Goal: Task Accomplishment & Management: Use online tool/utility

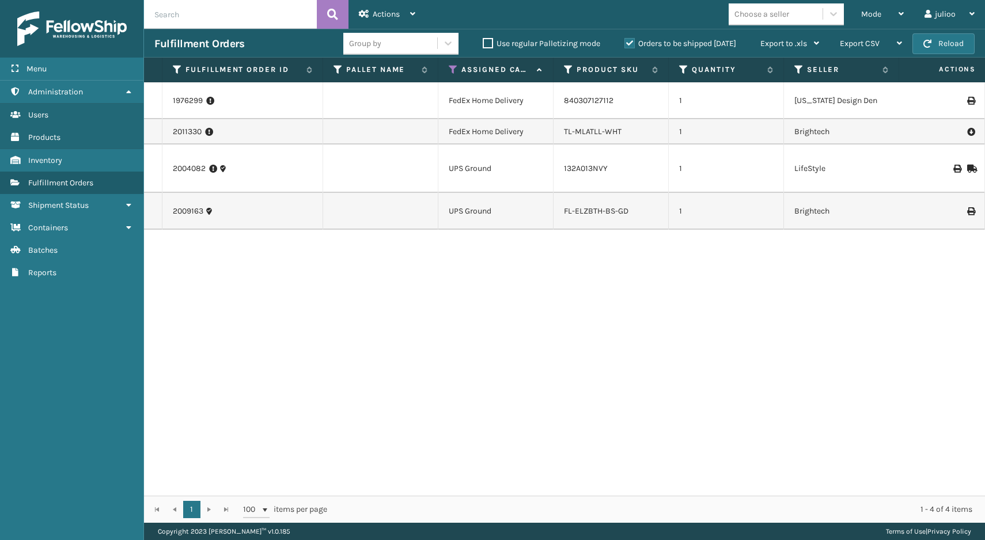
click at [47, 67] on span "Menu" at bounding box center [36, 69] width 20 height 10
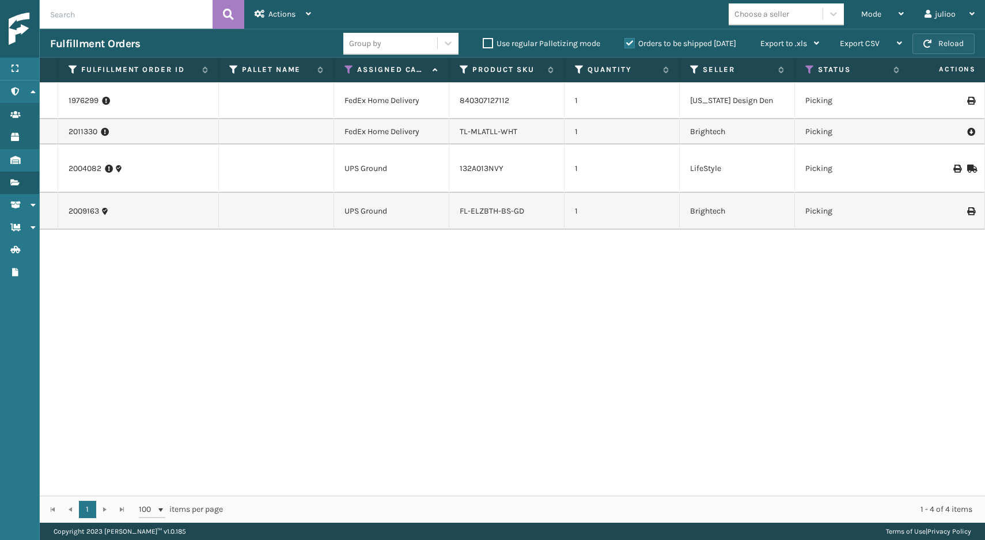
click at [955, 44] on button "Reload" at bounding box center [943, 43] width 62 height 21
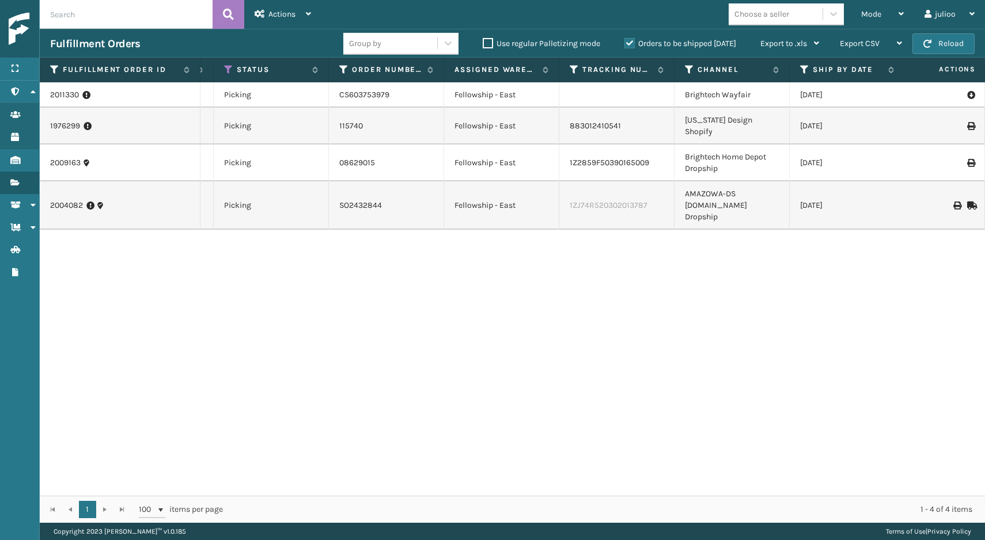
scroll to position [0, 579]
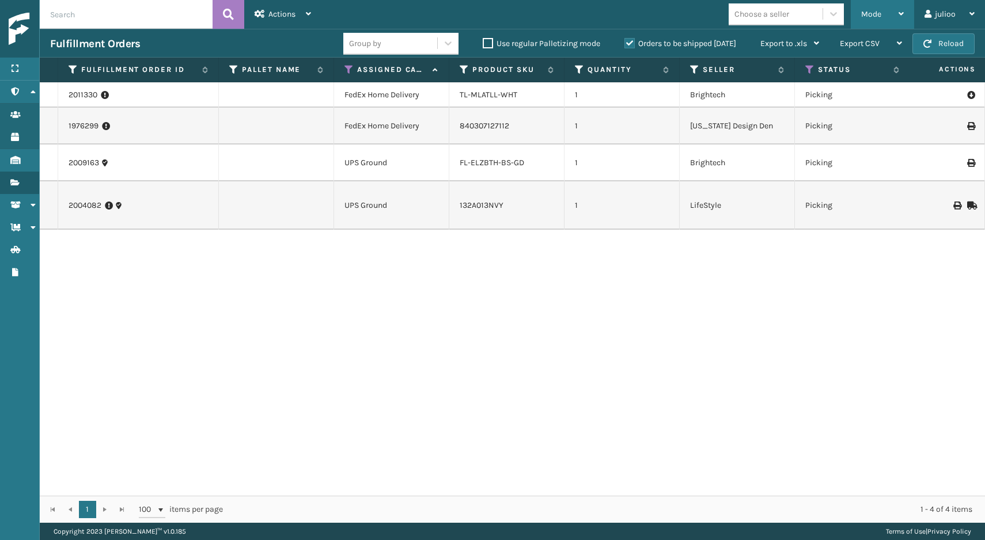
click at [890, 7] on div "Mode" at bounding box center [882, 14] width 43 height 29
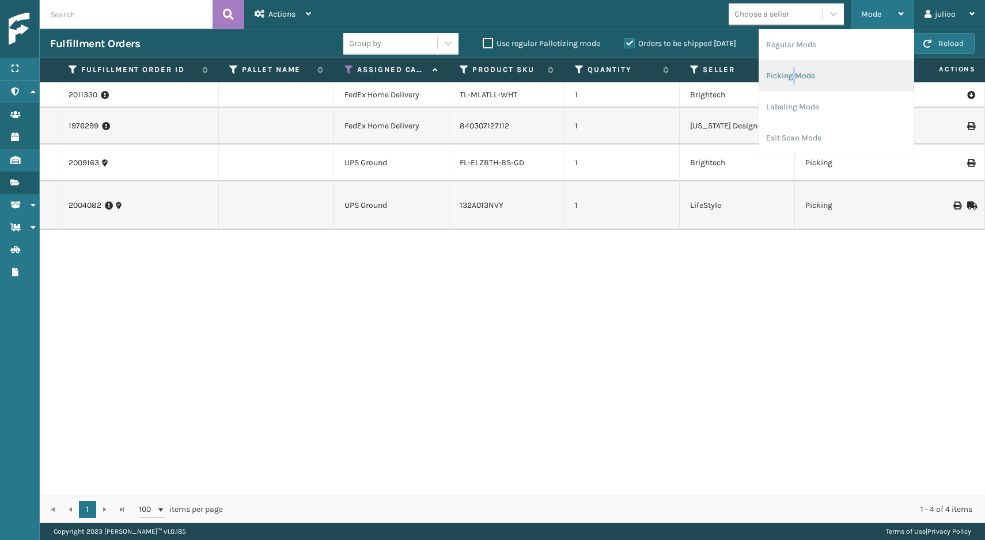
click at [794, 68] on li "Picking Mode" at bounding box center [836, 75] width 154 height 31
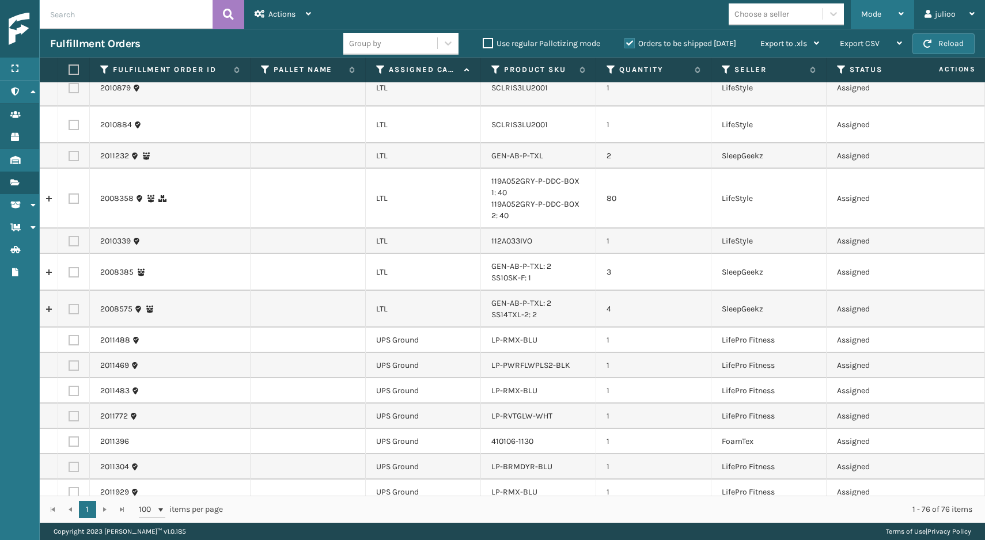
click at [883, 7] on div "Mode" at bounding box center [882, 14] width 43 height 29
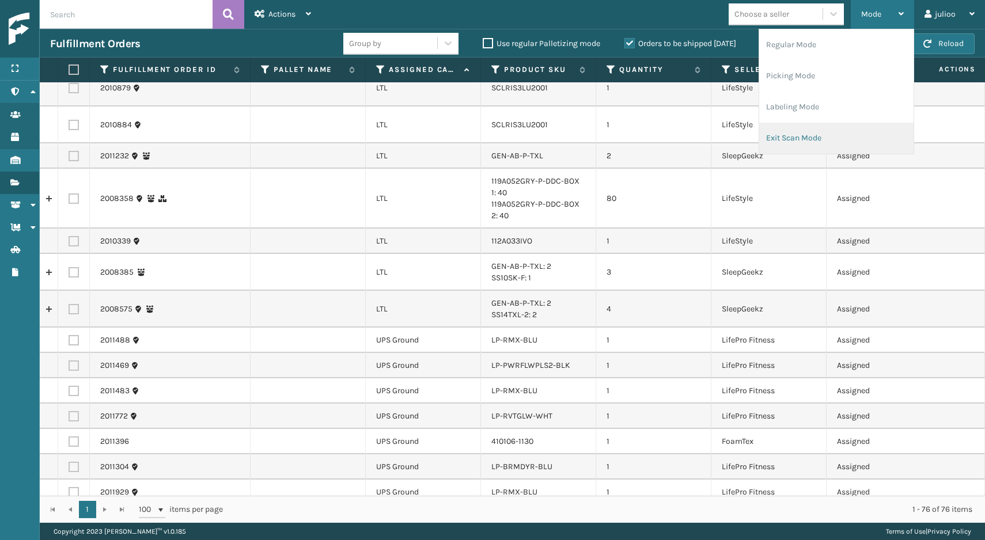
click at [783, 139] on li "Exit Scan Mode" at bounding box center [836, 138] width 154 height 31
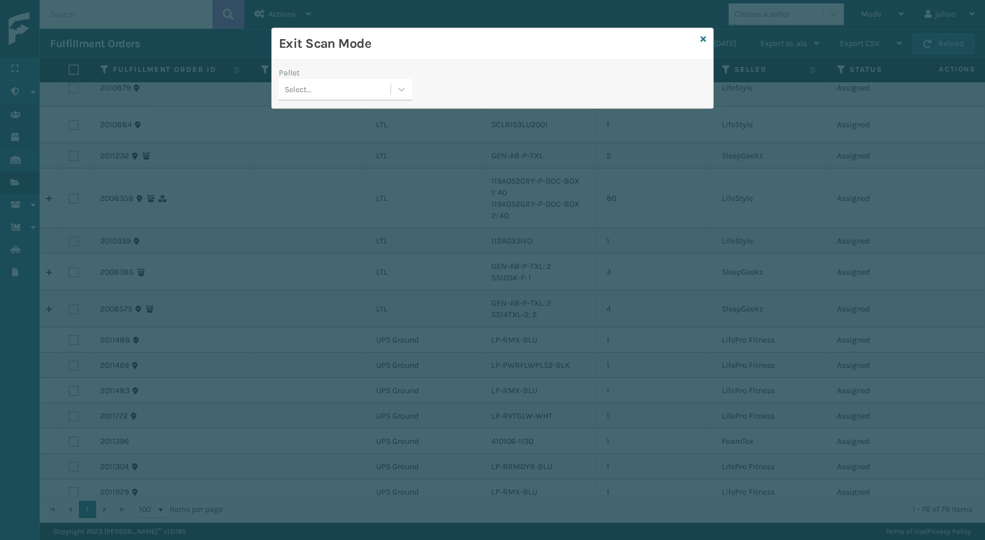
click at [390, 94] on div "Select..." at bounding box center [335, 89] width 112 height 19
click at [700, 39] on div "Exit Scan Mode" at bounding box center [492, 44] width 441 height 32
click at [701, 39] on icon at bounding box center [703, 39] width 6 height 8
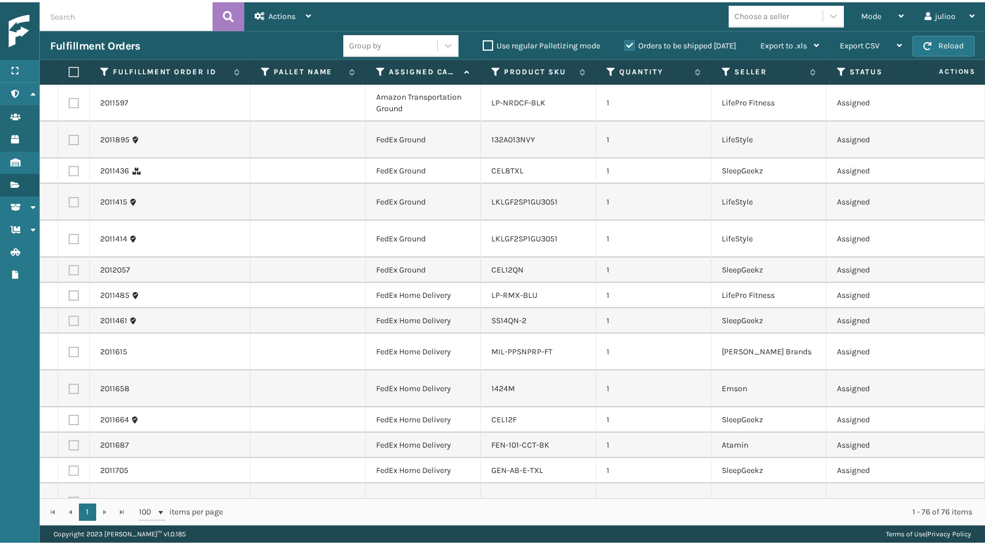
scroll to position [0, 0]
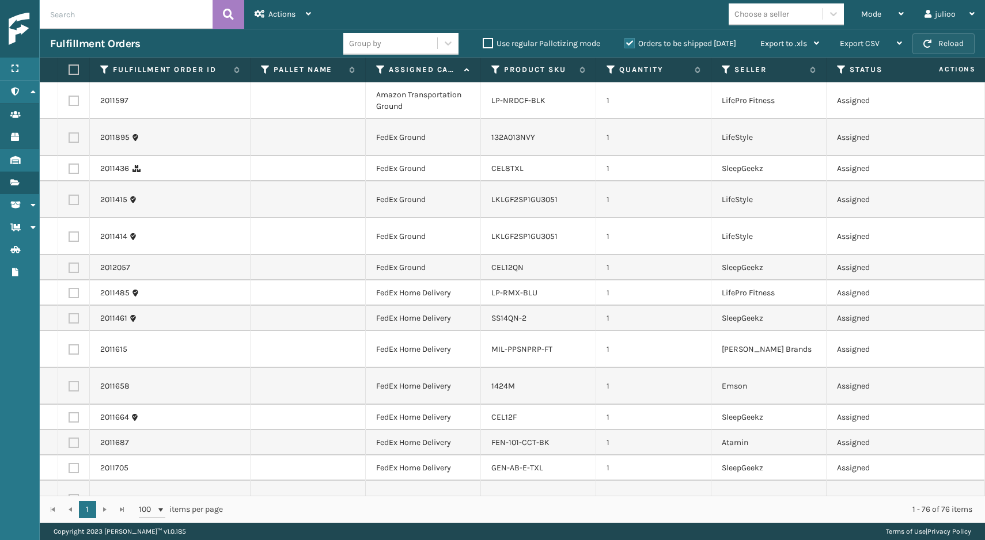
click at [959, 39] on button "Reload" at bounding box center [943, 43] width 62 height 21
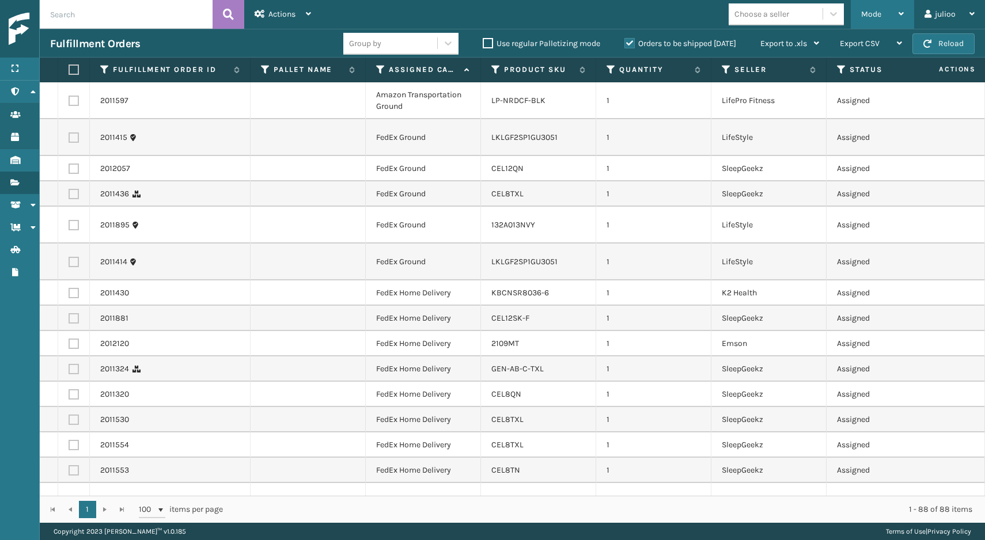
click at [886, 13] on div "Mode" at bounding box center [882, 14] width 43 height 29
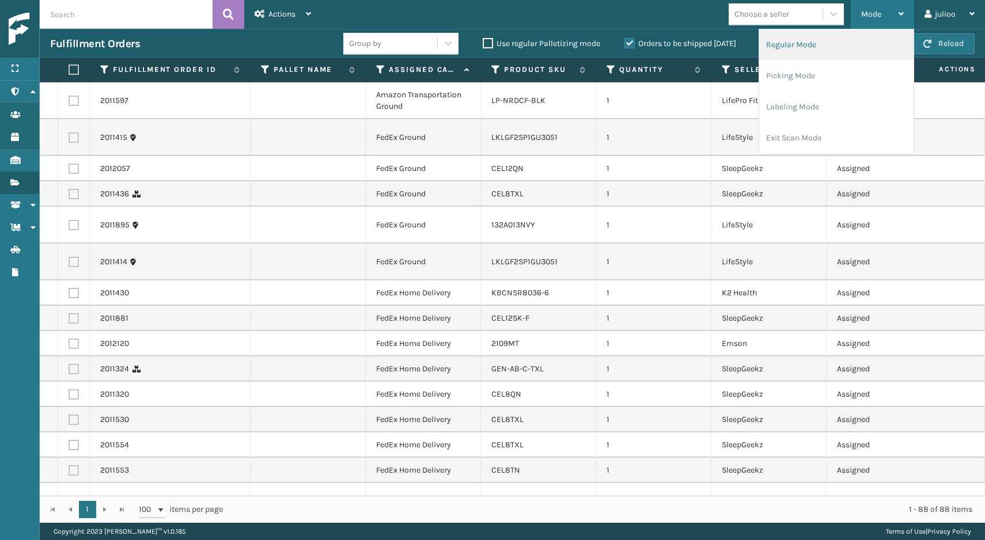
click at [848, 44] on li "Regular Mode" at bounding box center [836, 44] width 154 height 31
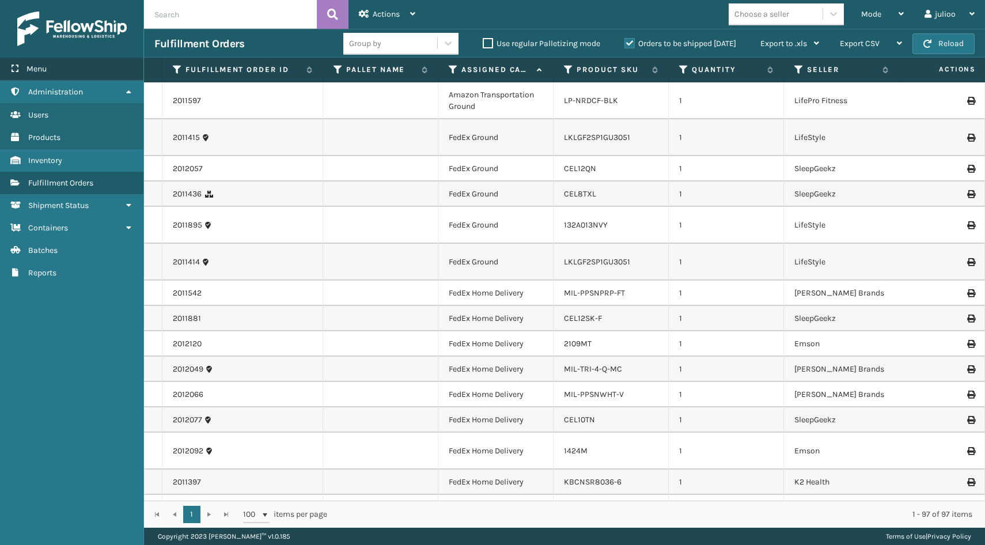
click at [66, 66] on div "Menu" at bounding box center [71, 69] width 143 height 23
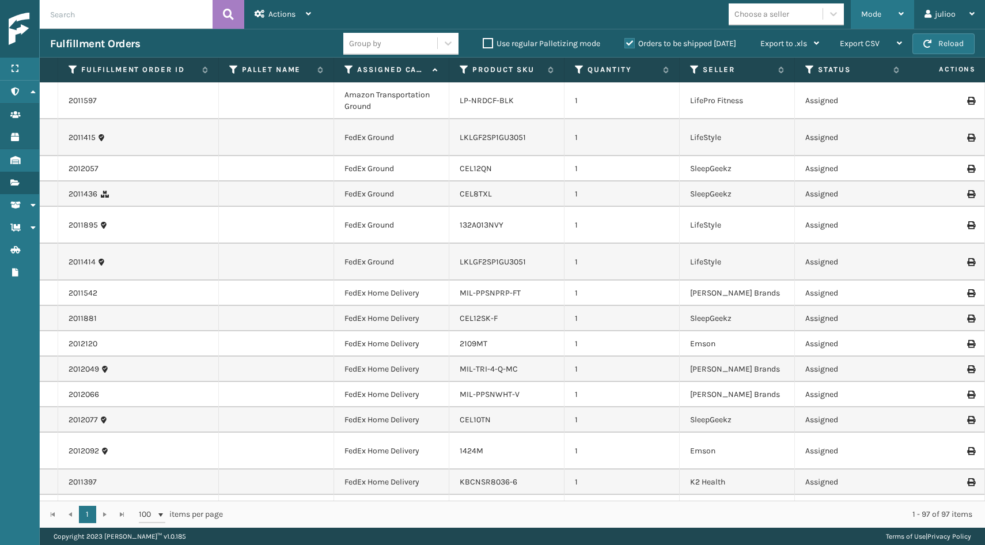
click at [894, 9] on div "Mode" at bounding box center [882, 14] width 43 height 29
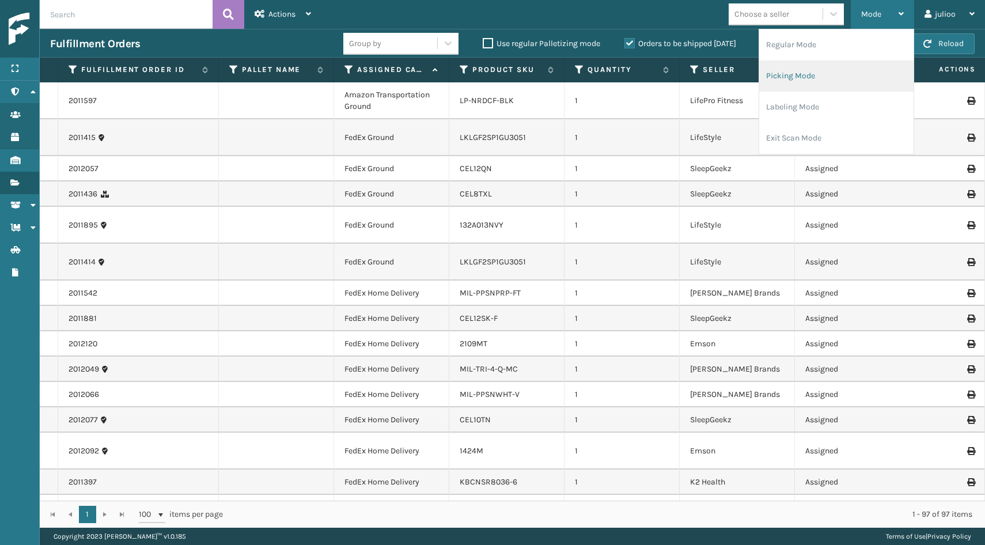
click at [817, 72] on li "Picking Mode" at bounding box center [836, 75] width 154 height 31
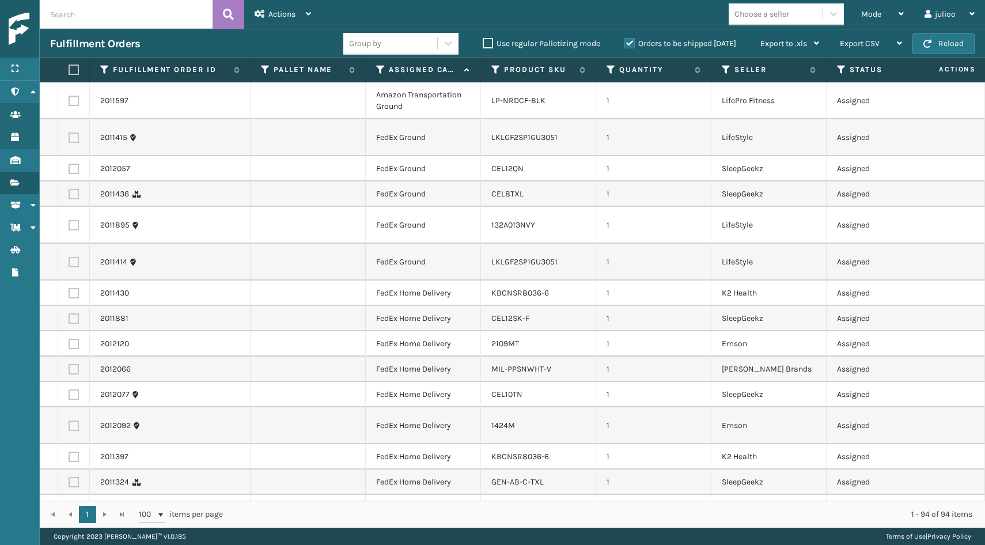
click at [376, 71] on icon at bounding box center [380, 70] width 9 height 10
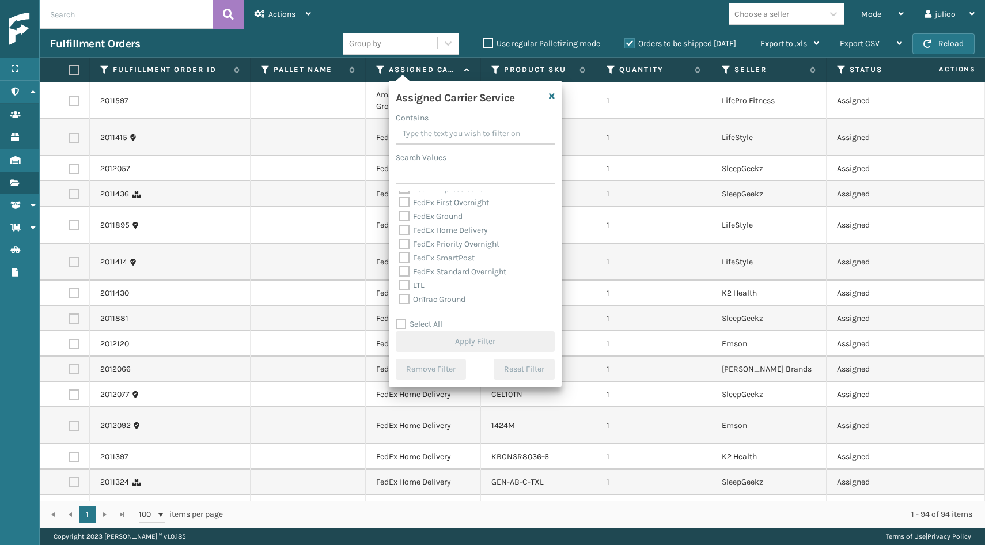
scroll to position [82, 0]
click at [404, 280] on label "LTL" at bounding box center [411, 281] width 25 height 10
click at [400, 280] on input "LTL" at bounding box center [399, 278] width 1 height 7
checkbox input "true"
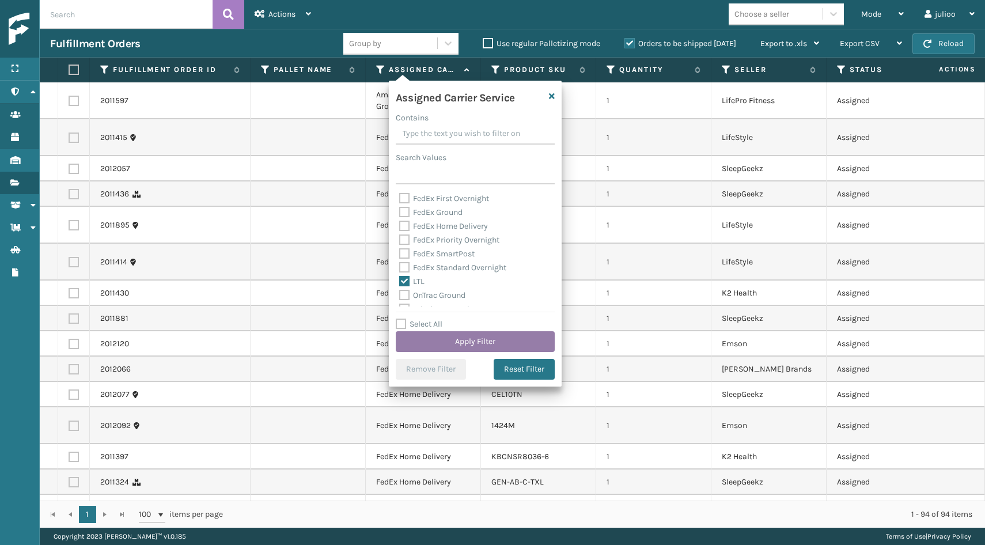
click at [430, 337] on button "Apply Filter" at bounding box center [475, 341] width 159 height 21
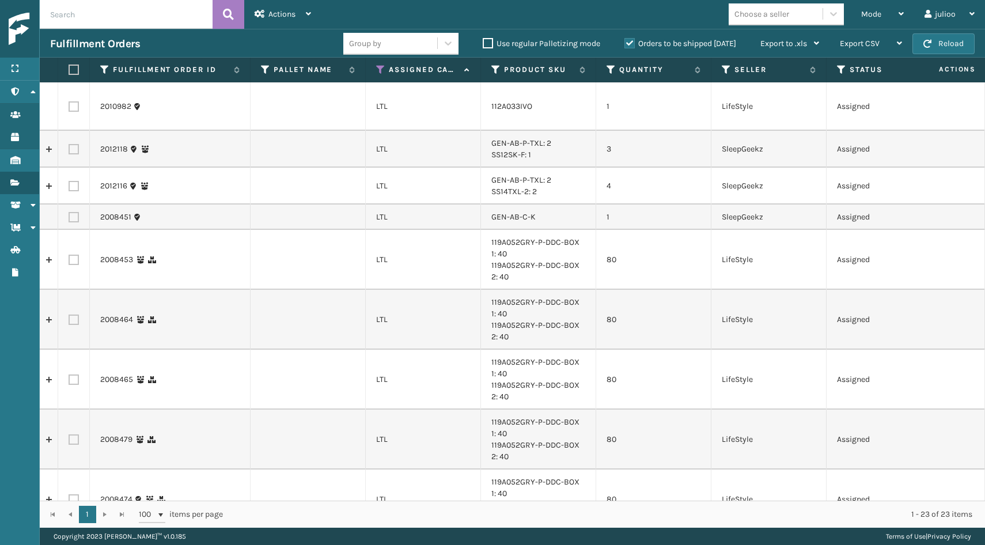
scroll to position [0, 0]
click at [807, 71] on icon at bounding box center [810, 69] width 9 height 7
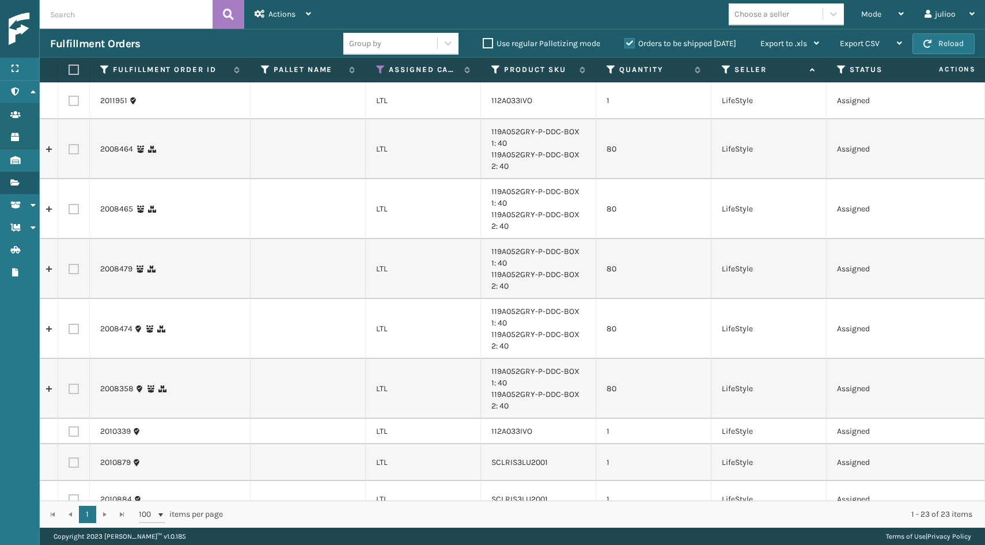
click at [623, 143] on td "80" at bounding box center [653, 149] width 115 height 60
click at [621, 202] on td "80" at bounding box center [653, 209] width 115 height 60
click at [625, 254] on td "80" at bounding box center [653, 269] width 115 height 60
click at [627, 314] on td "80" at bounding box center [653, 329] width 115 height 60
click at [633, 370] on td "80" at bounding box center [653, 389] width 115 height 60
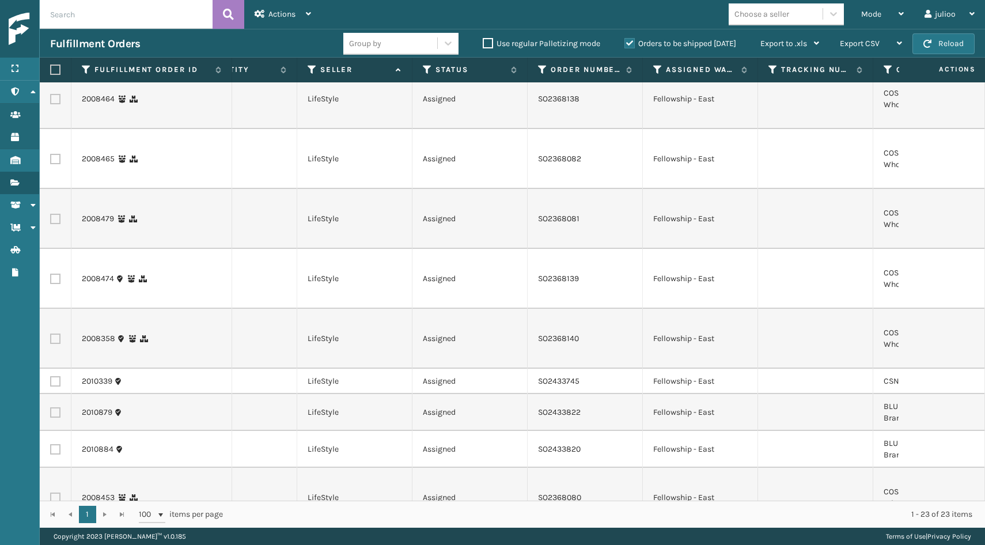
scroll to position [0, 436]
